Goal: Task Accomplishment & Management: Manage account settings

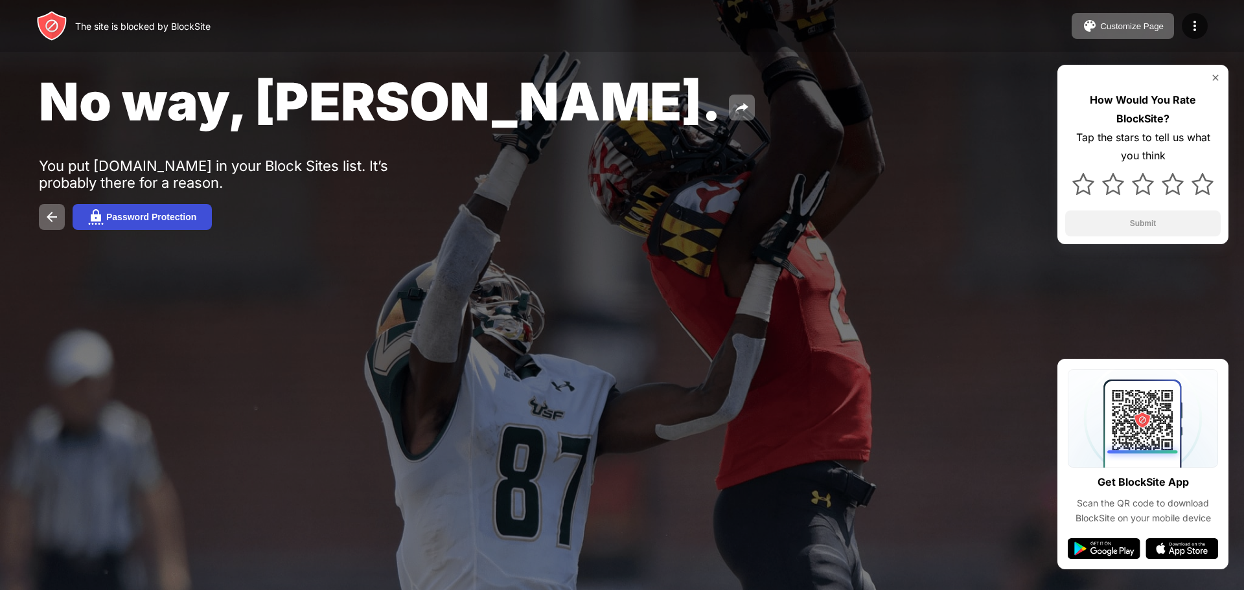
drag, startPoint x: 0, startPoint y: 0, endPoint x: 150, endPoint y: 210, distance: 257.8
click at [150, 210] on button "Password Protection" at bounding box center [142, 217] width 139 height 26
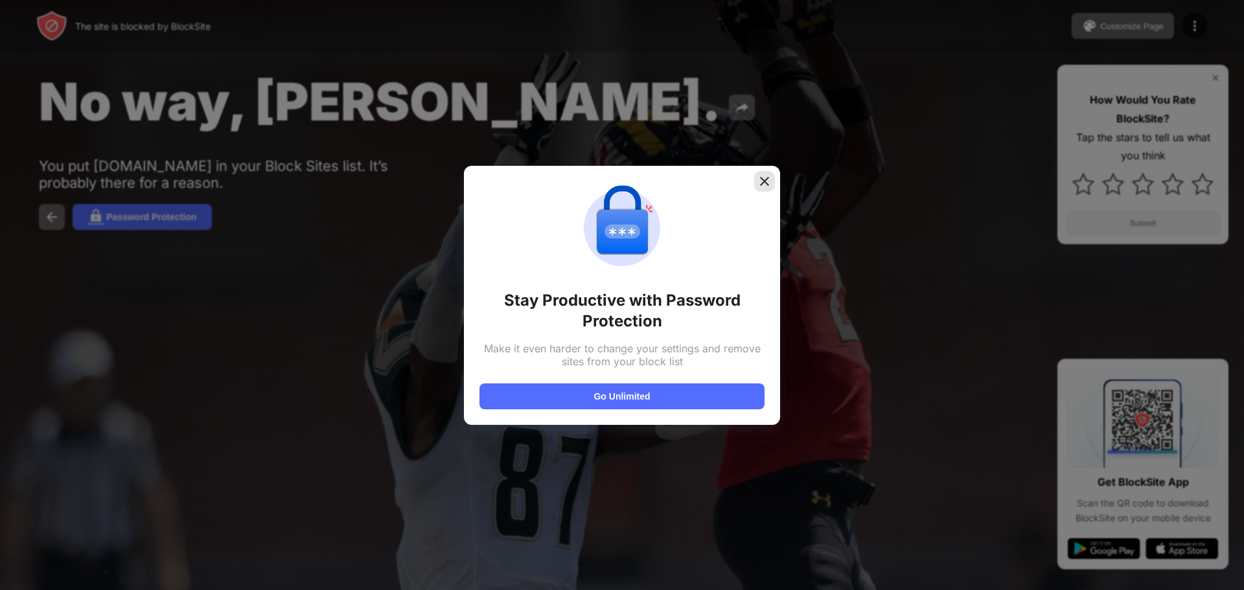
click at [766, 178] on img at bounding box center [764, 181] width 13 height 13
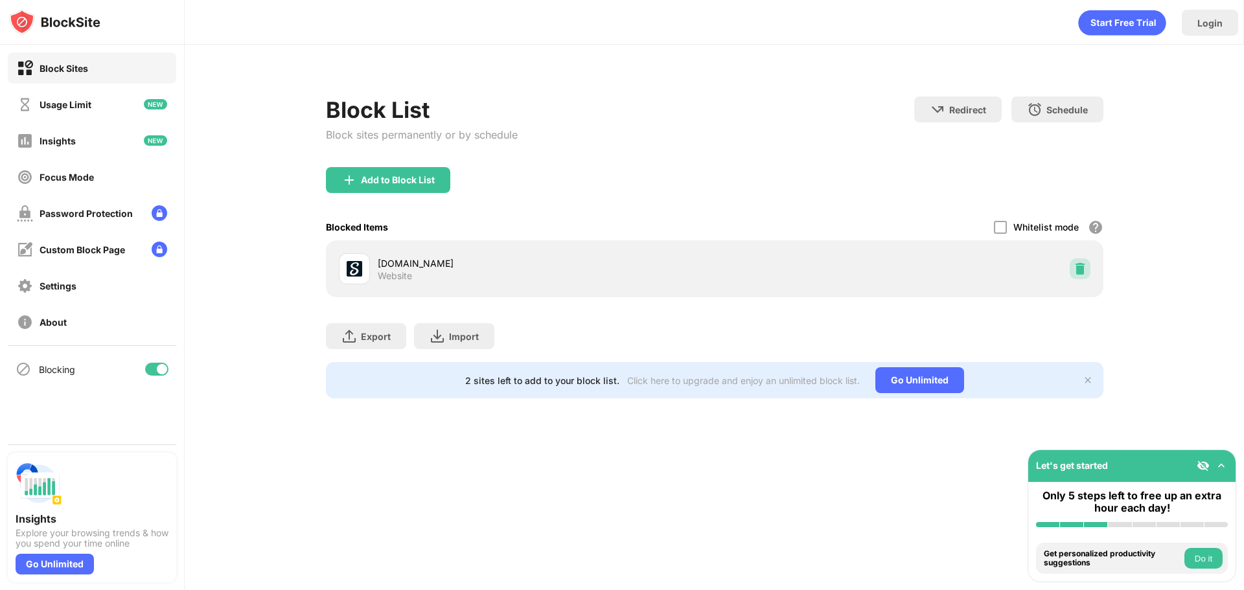
click at [1082, 270] on img at bounding box center [1080, 268] width 13 height 13
